Goal: Transaction & Acquisition: Purchase product/service

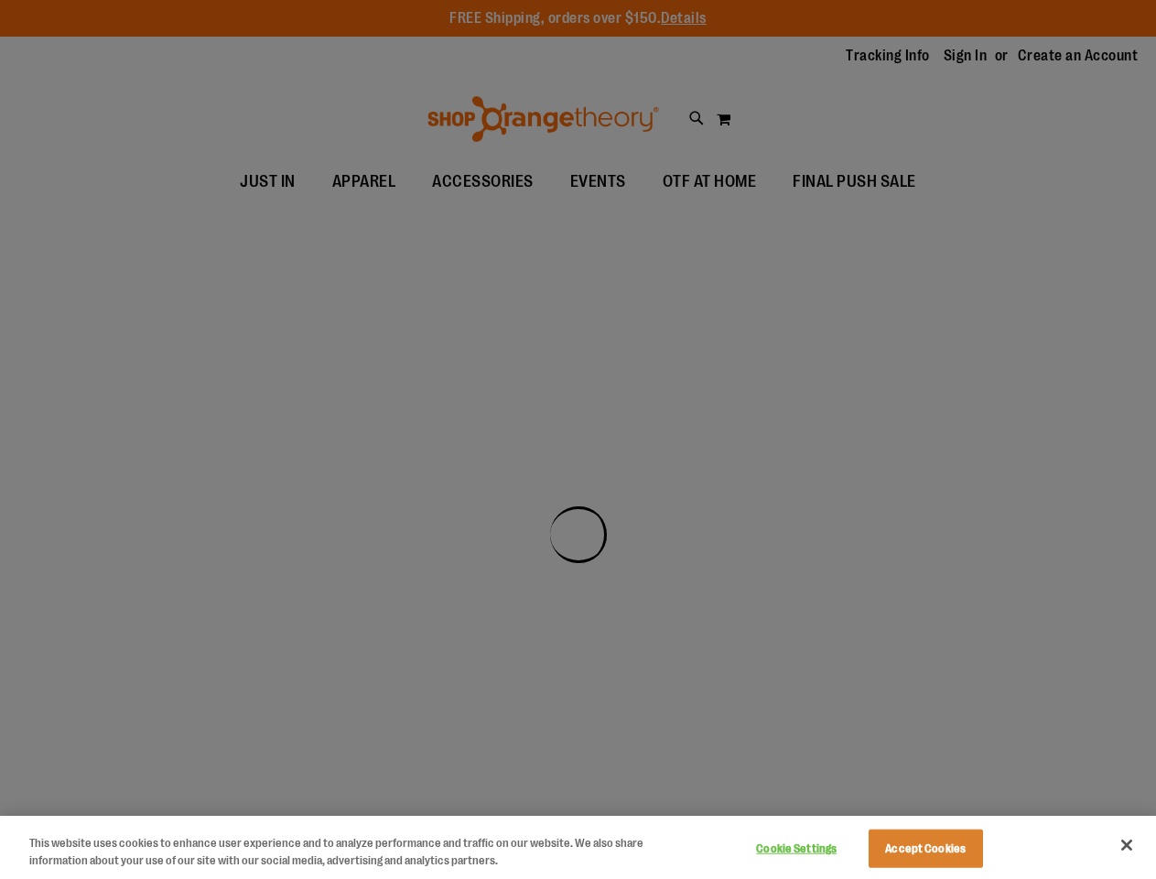
click at [578, 439] on div at bounding box center [578, 439] width 1156 height 879
click at [819, 848] on button "Cookie Settings" at bounding box center [797, 848] width 114 height 37
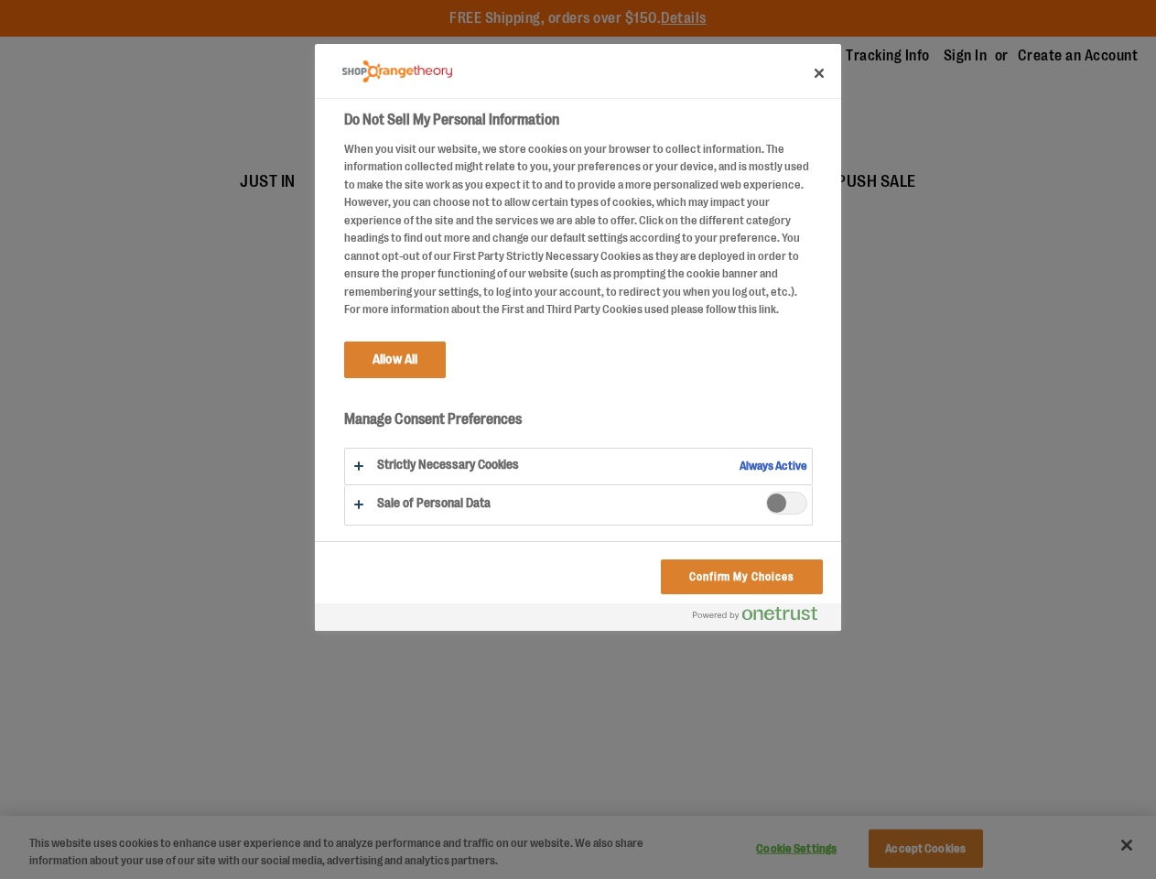
click at [948, 848] on div at bounding box center [578, 439] width 1156 height 879
click at [1127, 845] on div at bounding box center [578, 439] width 1156 height 879
